Goal: Task Accomplishment & Management: Manage account settings

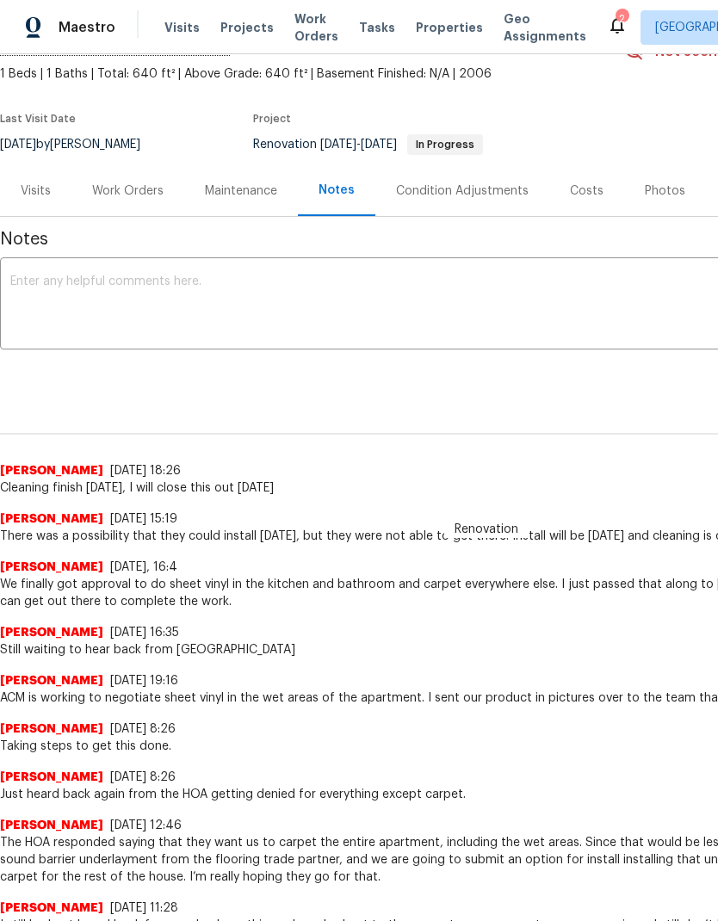
scroll to position [91, 0]
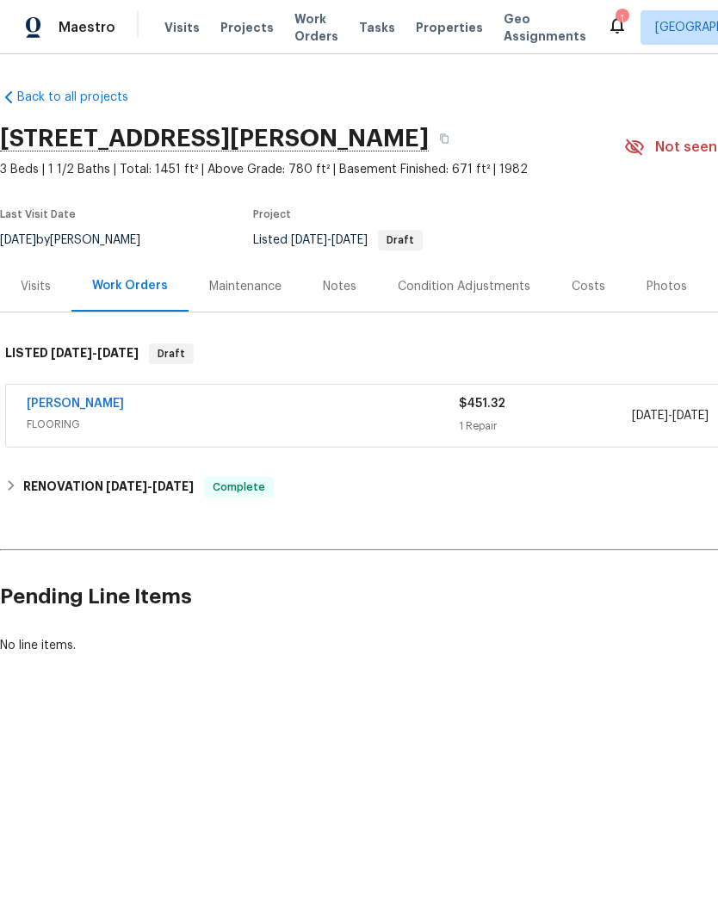
click at [68, 408] on link "[PERSON_NAME]" at bounding box center [75, 404] width 97 height 12
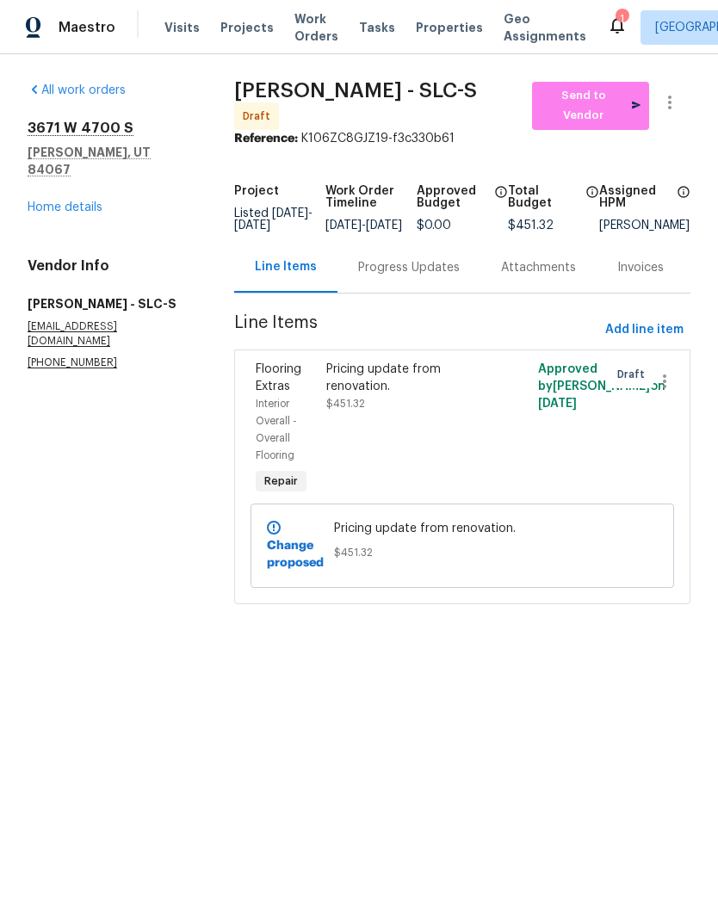
click at [53, 202] on link "Home details" at bounding box center [65, 208] width 75 height 12
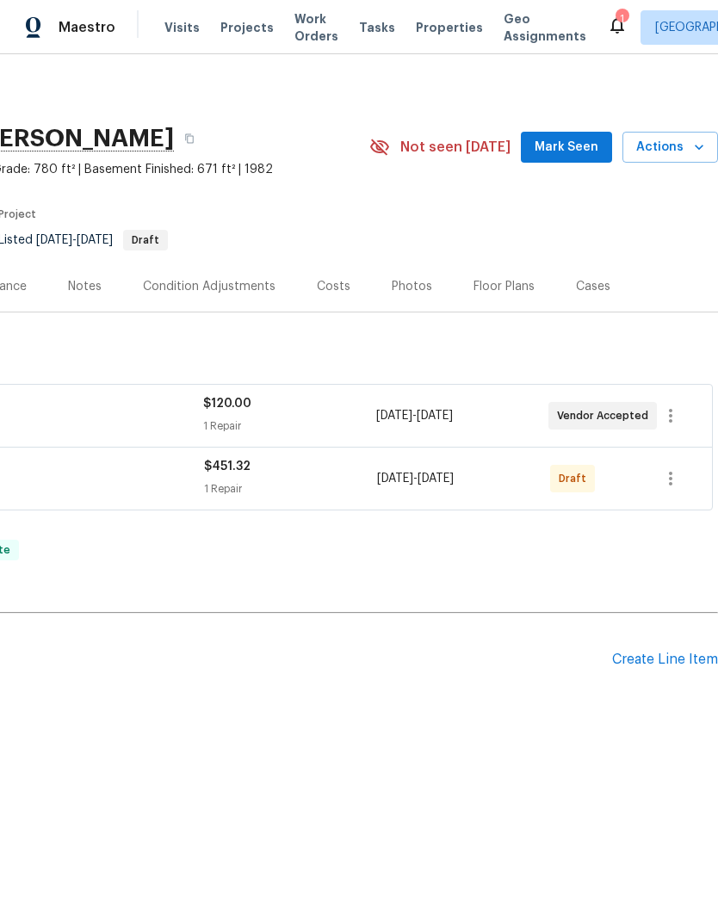
scroll to position [0, 255]
click at [668, 485] on icon "button" at bounding box center [671, 478] width 21 height 21
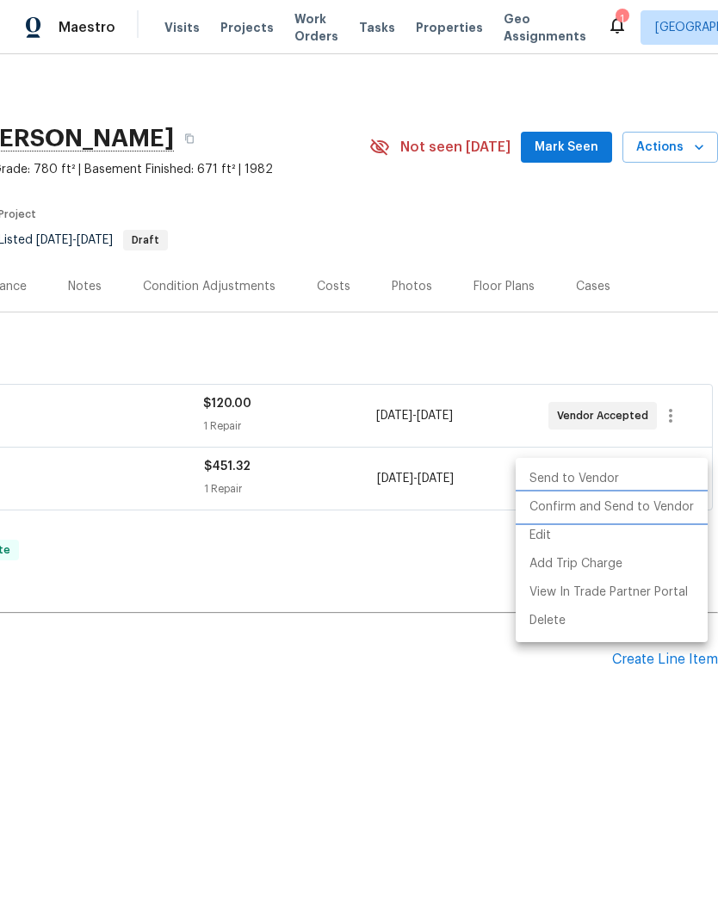
click at [651, 508] on li "Confirm and Send to Vendor" at bounding box center [612, 507] width 192 height 28
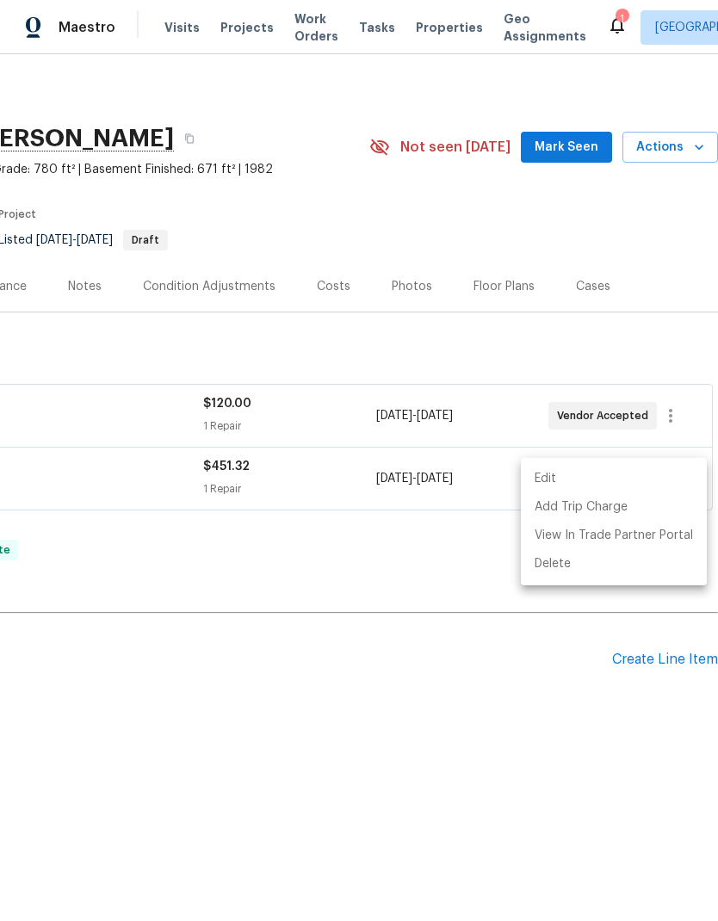
click at [534, 771] on div at bounding box center [359, 460] width 718 height 921
